Goal: Find specific page/section: Find specific page/section

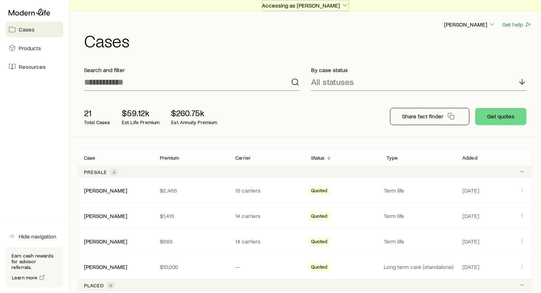
click at [342, 4] on icon "button" at bounding box center [344, 5] width 7 height 7
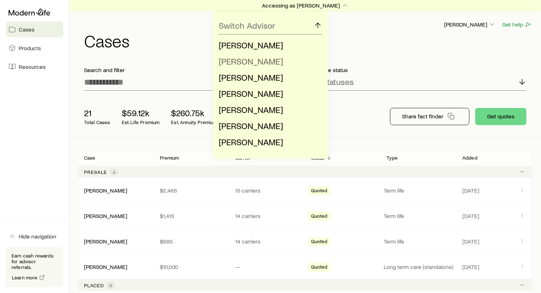
click at [259, 60] on span "[PERSON_NAME]" at bounding box center [251, 61] width 64 height 10
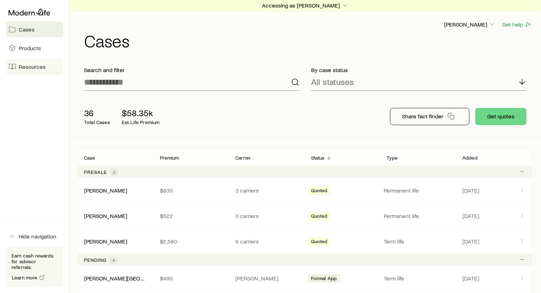
click at [31, 66] on span "Resources" at bounding box center [32, 66] width 27 height 7
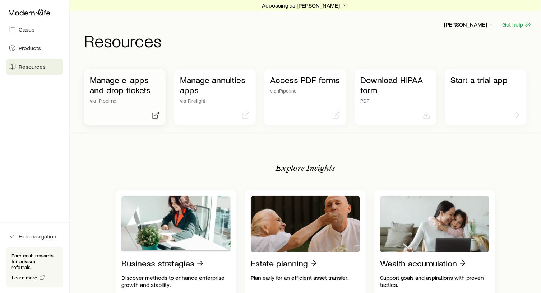
click at [126, 81] on p "Manage e-apps and drop tickets" at bounding box center [125, 85] width 70 height 20
